Goal: Information Seeking & Learning: Find specific fact

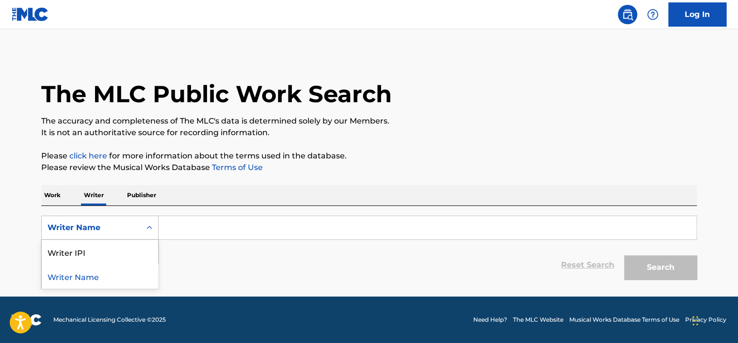
click at [96, 227] on div "Writer Name" at bounding box center [91, 228] width 87 height 12
click at [176, 229] on input "Search Form" at bounding box center [427, 227] width 538 height 23
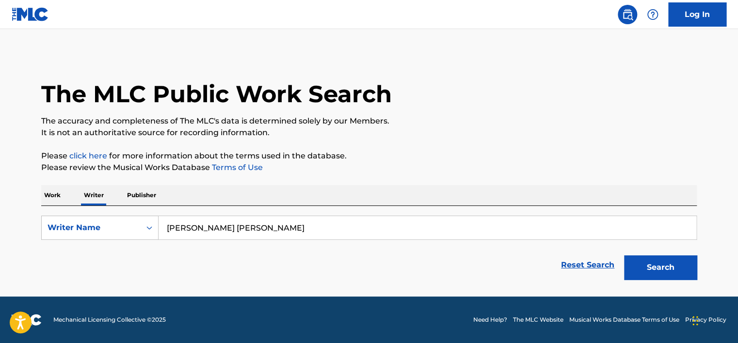
type input "[PERSON_NAME] [PERSON_NAME]"
click at [624, 255] on button "Search" at bounding box center [660, 267] width 73 height 24
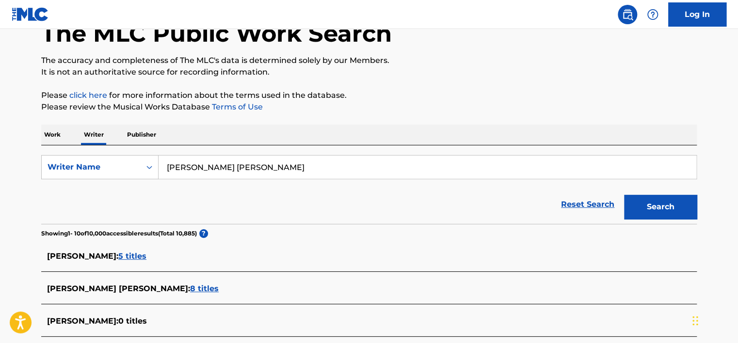
scroll to position [194, 0]
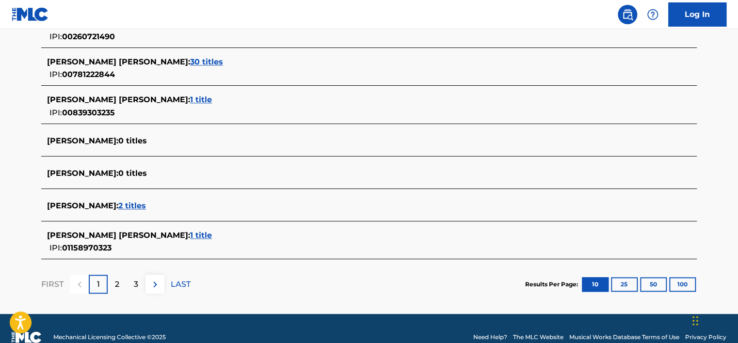
click at [146, 203] on span "2 titles" at bounding box center [132, 205] width 28 height 9
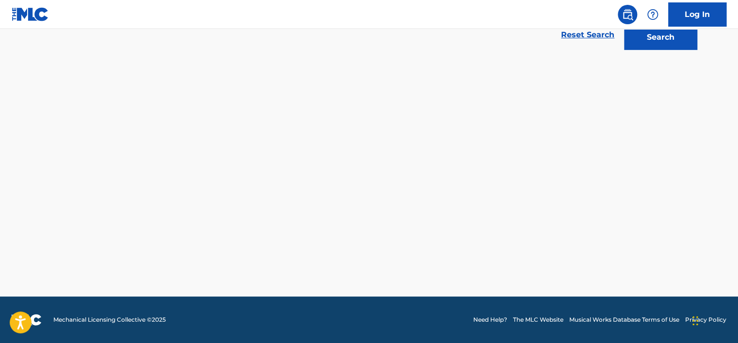
scroll to position [230, 0]
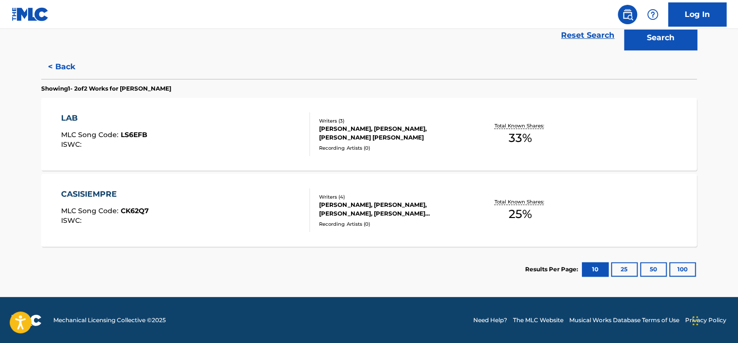
click at [383, 135] on div "[PERSON_NAME], [PERSON_NAME], [PERSON_NAME] [PERSON_NAME]" at bounding box center [392, 133] width 146 height 17
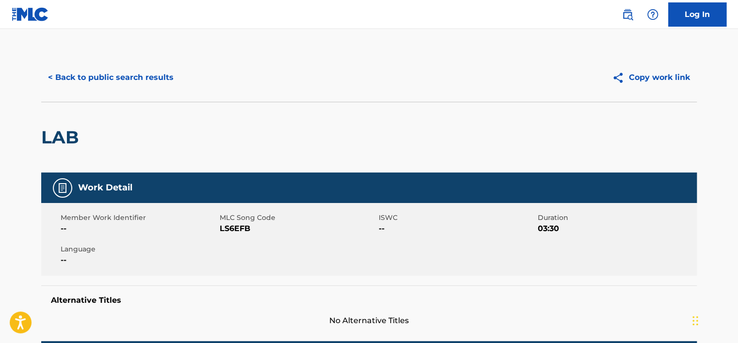
click at [83, 79] on button "< Back to public search results" at bounding box center [110, 77] width 139 height 24
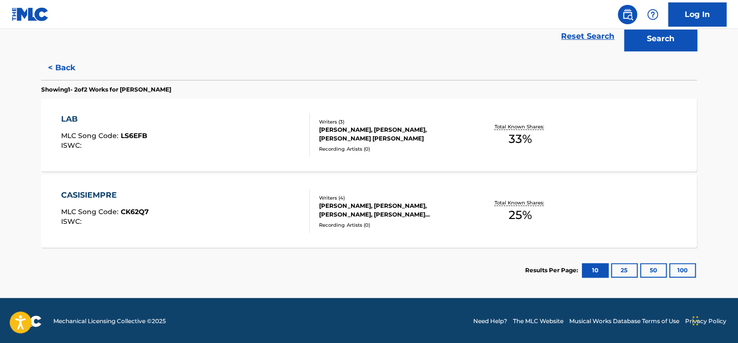
scroll to position [230, 0]
